Goal: Find specific page/section: Find specific page/section

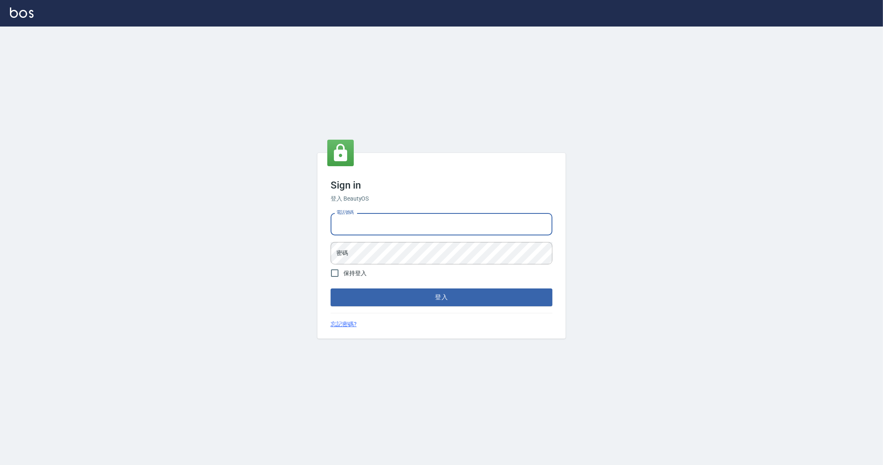
click at [361, 219] on input "電話號碼" at bounding box center [442, 224] width 222 height 22
type input "0912345"
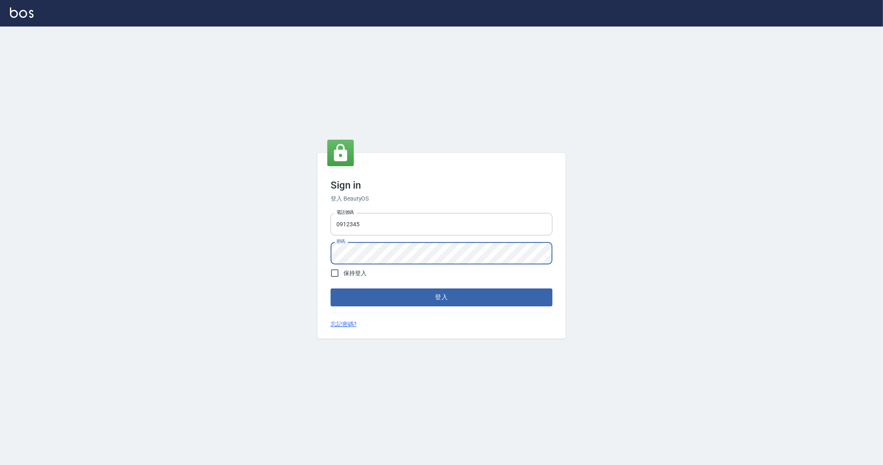
click at [331, 288] on button "登入" at bounding box center [442, 296] width 222 height 17
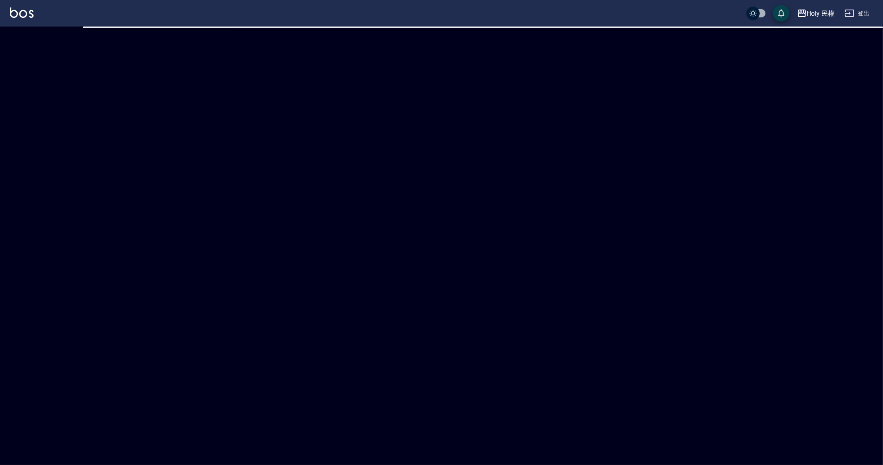
checkbox input "true"
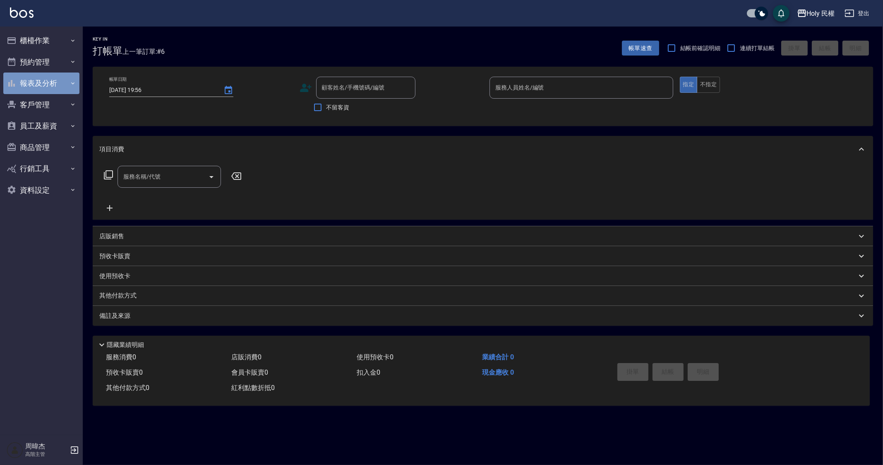
click at [40, 78] on button "報表及分析" at bounding box center [41, 83] width 76 height 22
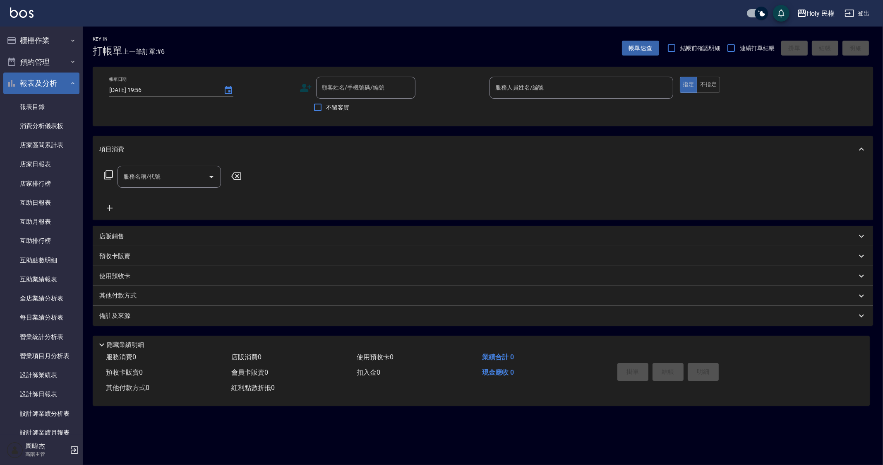
click at [40, 78] on button "報表及分析" at bounding box center [41, 83] width 76 height 22
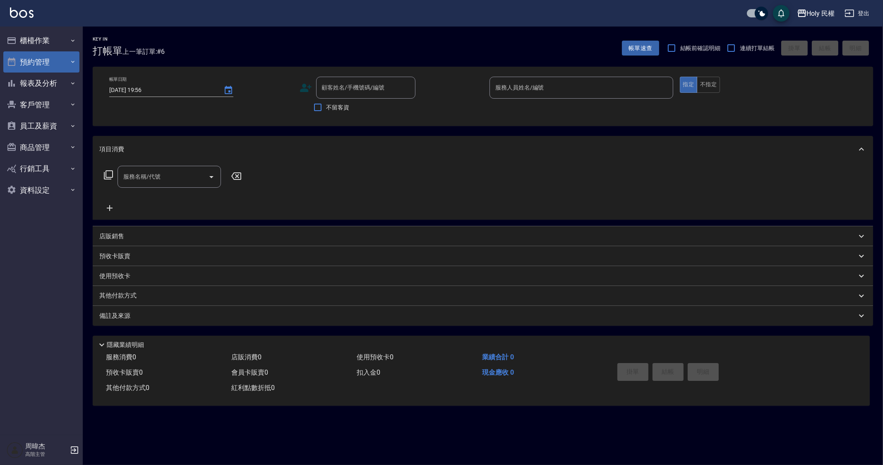
click at [46, 63] on button "預約管理" at bounding box center [41, 62] width 76 height 22
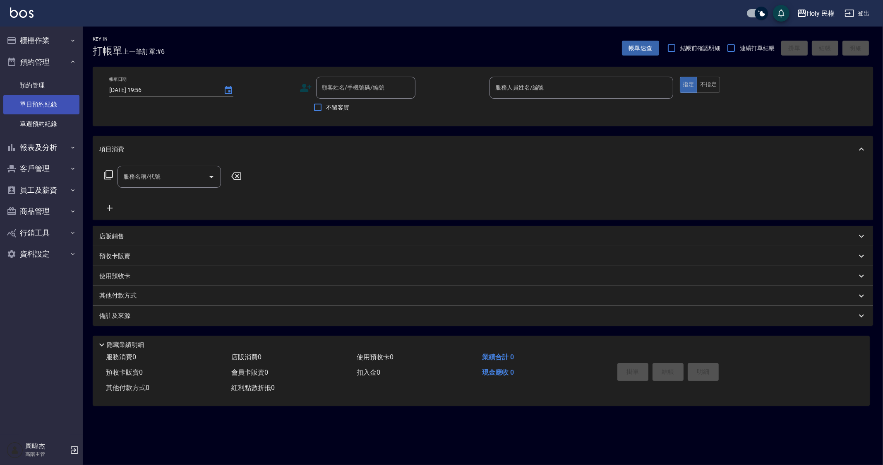
click at [56, 104] on link "單日預約紀錄" at bounding box center [41, 104] width 76 height 19
